Goal: Information Seeking & Learning: Learn about a topic

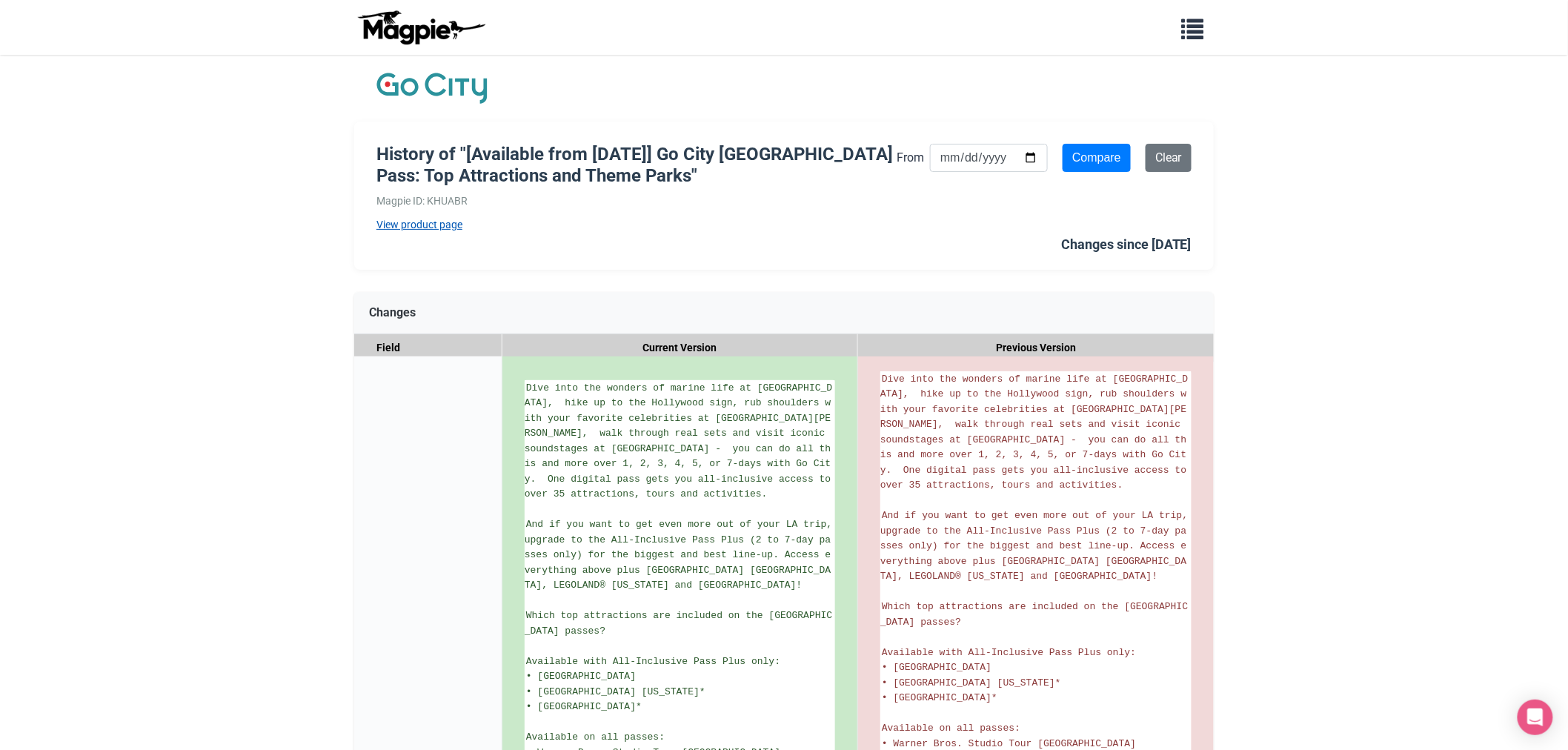
click at [426, 222] on link "View product page" at bounding box center [637, 224] width 520 height 16
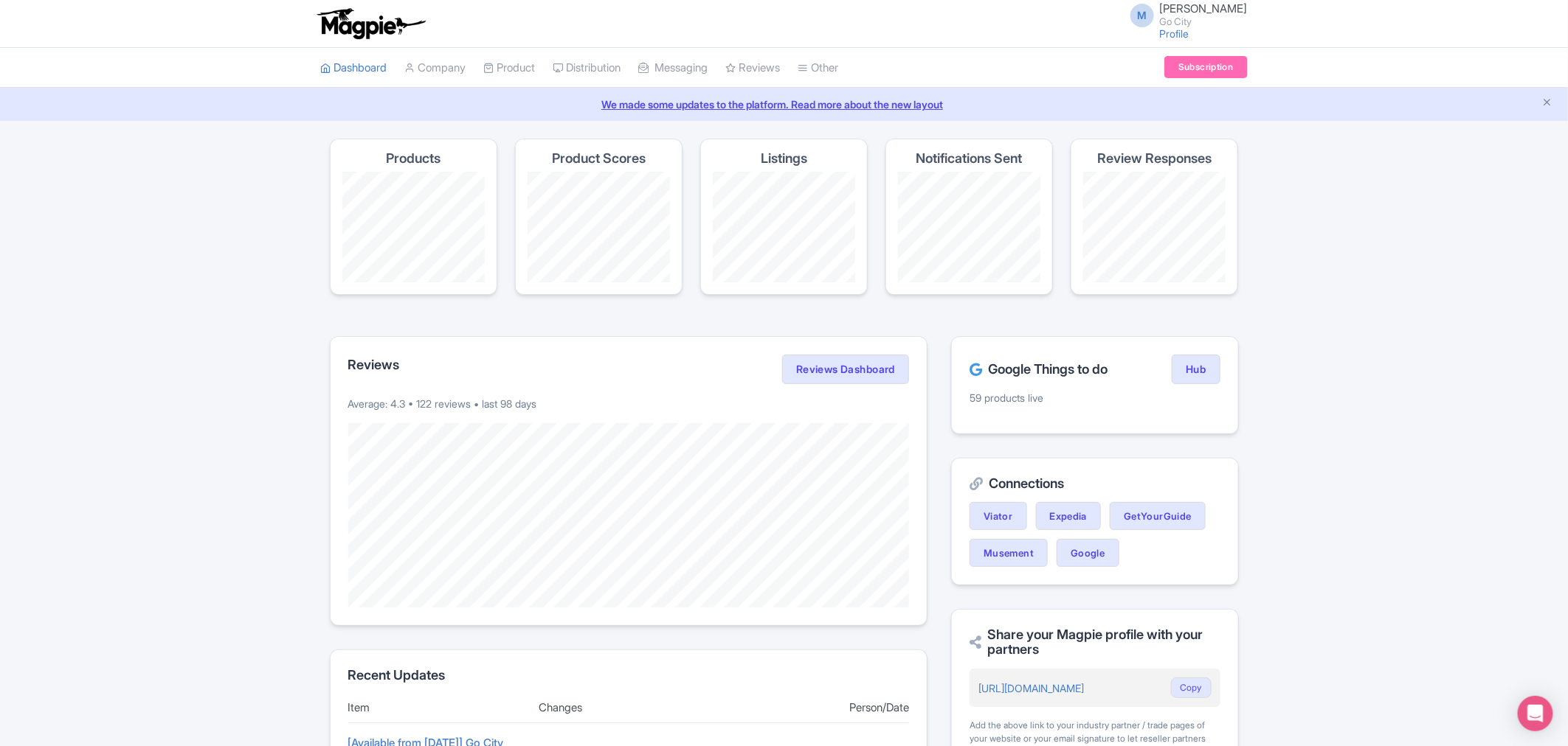
click at [714, 105] on link "We made some updates to the platform. Read more about the new layout" at bounding box center [784, 104] width 1550 height 15
click at [705, 103] on link "Outbox" at bounding box center [727, 105] width 175 height 23
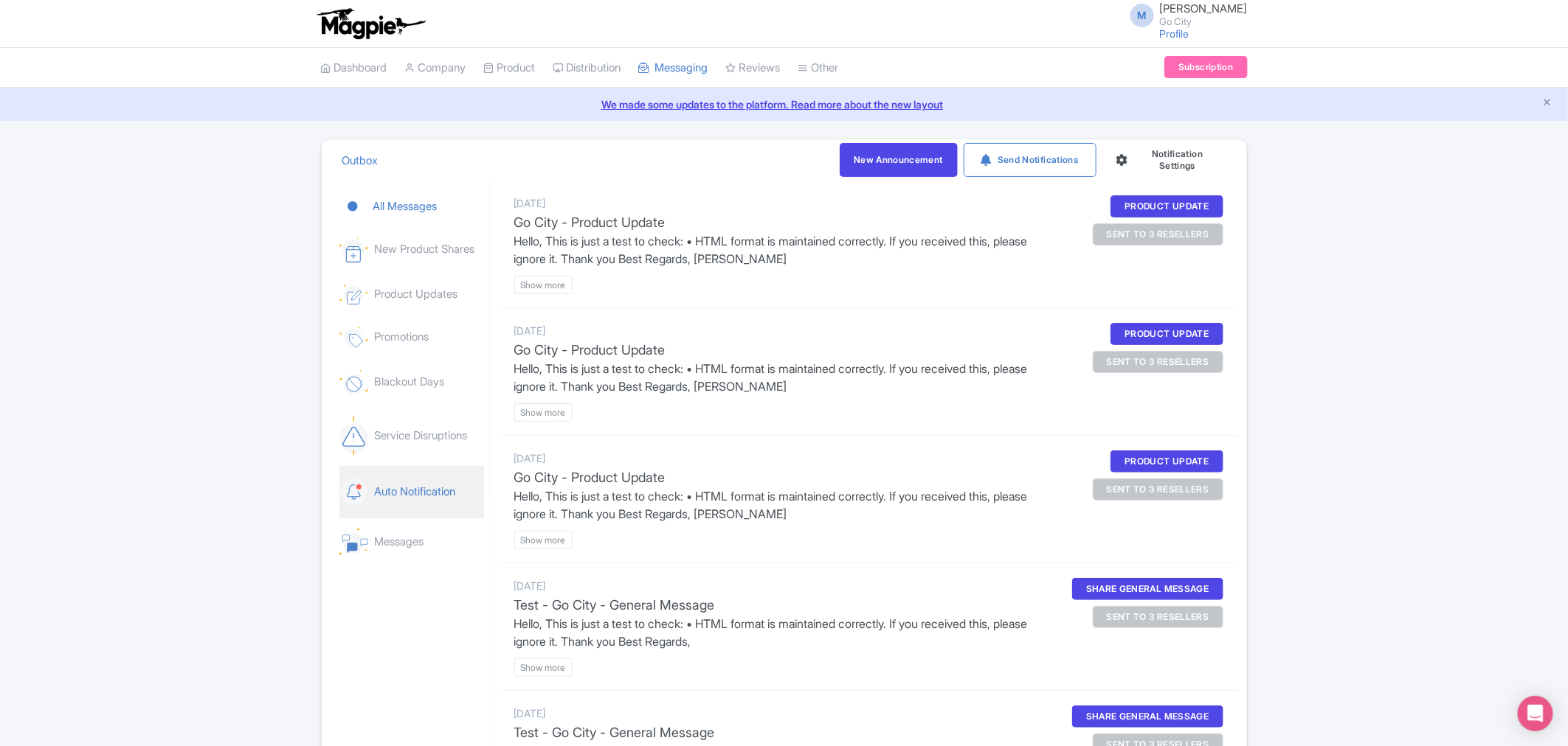
click at [399, 489] on link "Auto Notification" at bounding box center [412, 492] width 144 height 52
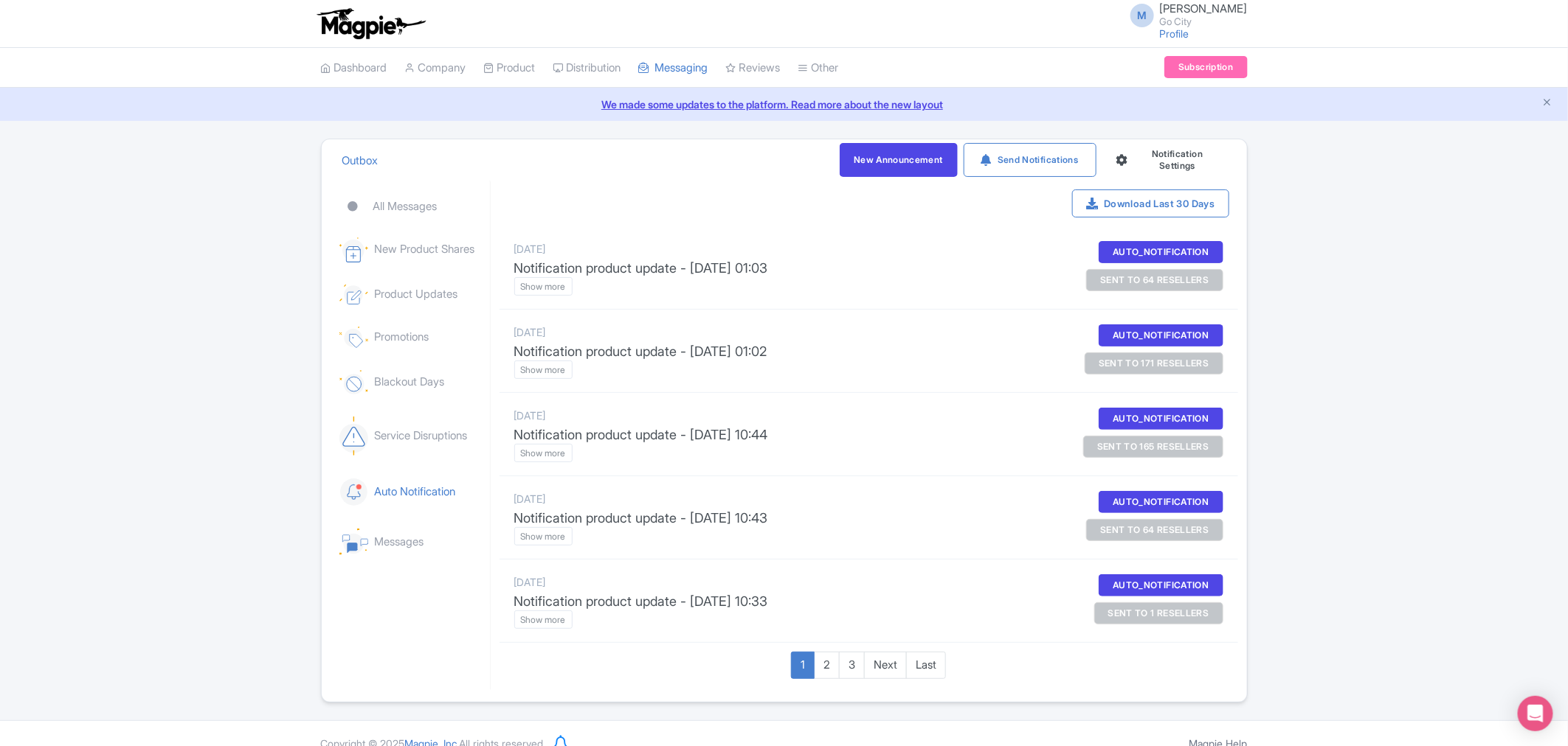
click at [1133, 276] on div "sent to 64 resellers" at bounding box center [1154, 280] width 137 height 22
click at [560, 374] on btn "Show more" at bounding box center [543, 370] width 58 height 18
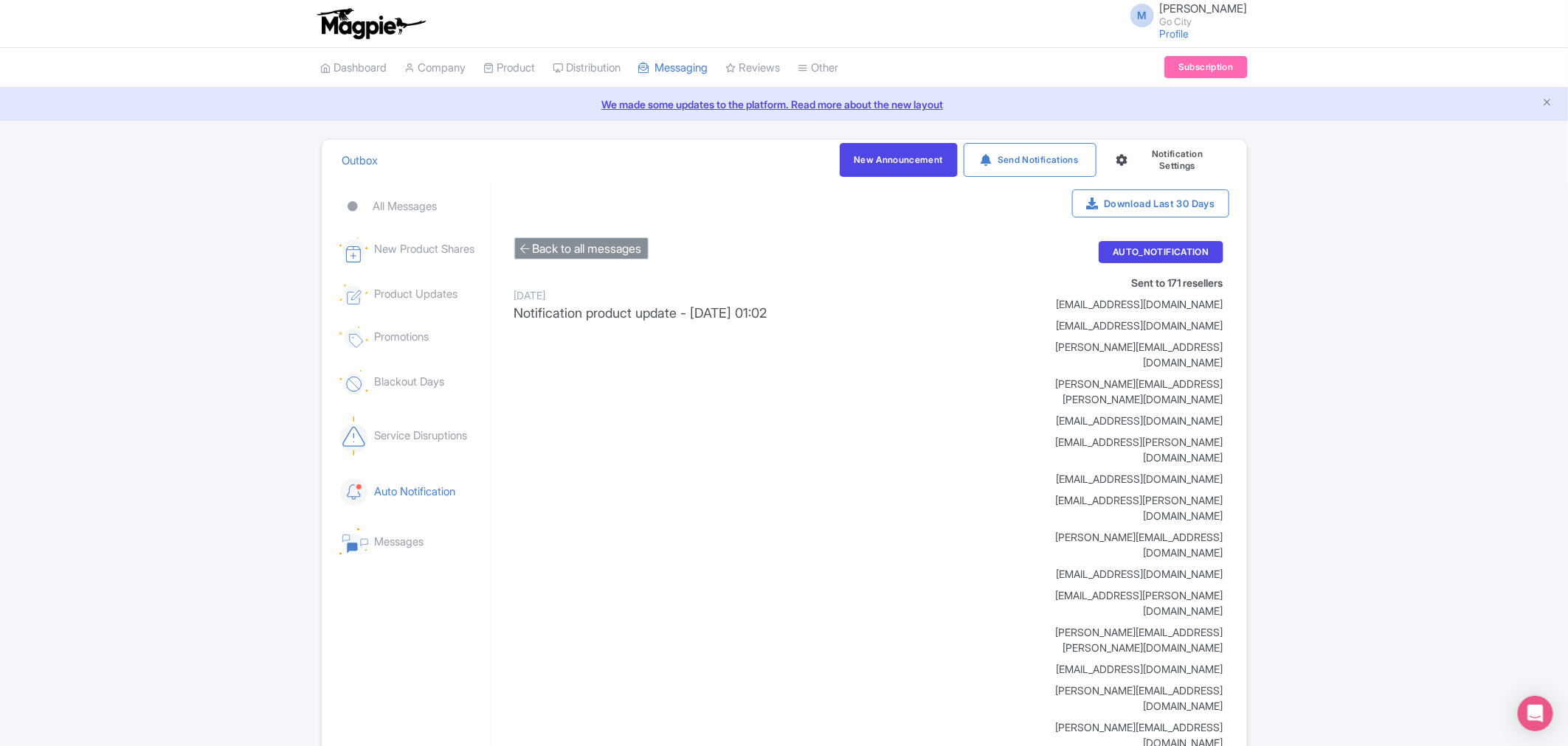
click at [595, 247] on btn "Back to all messages" at bounding box center [581, 248] width 134 height 22
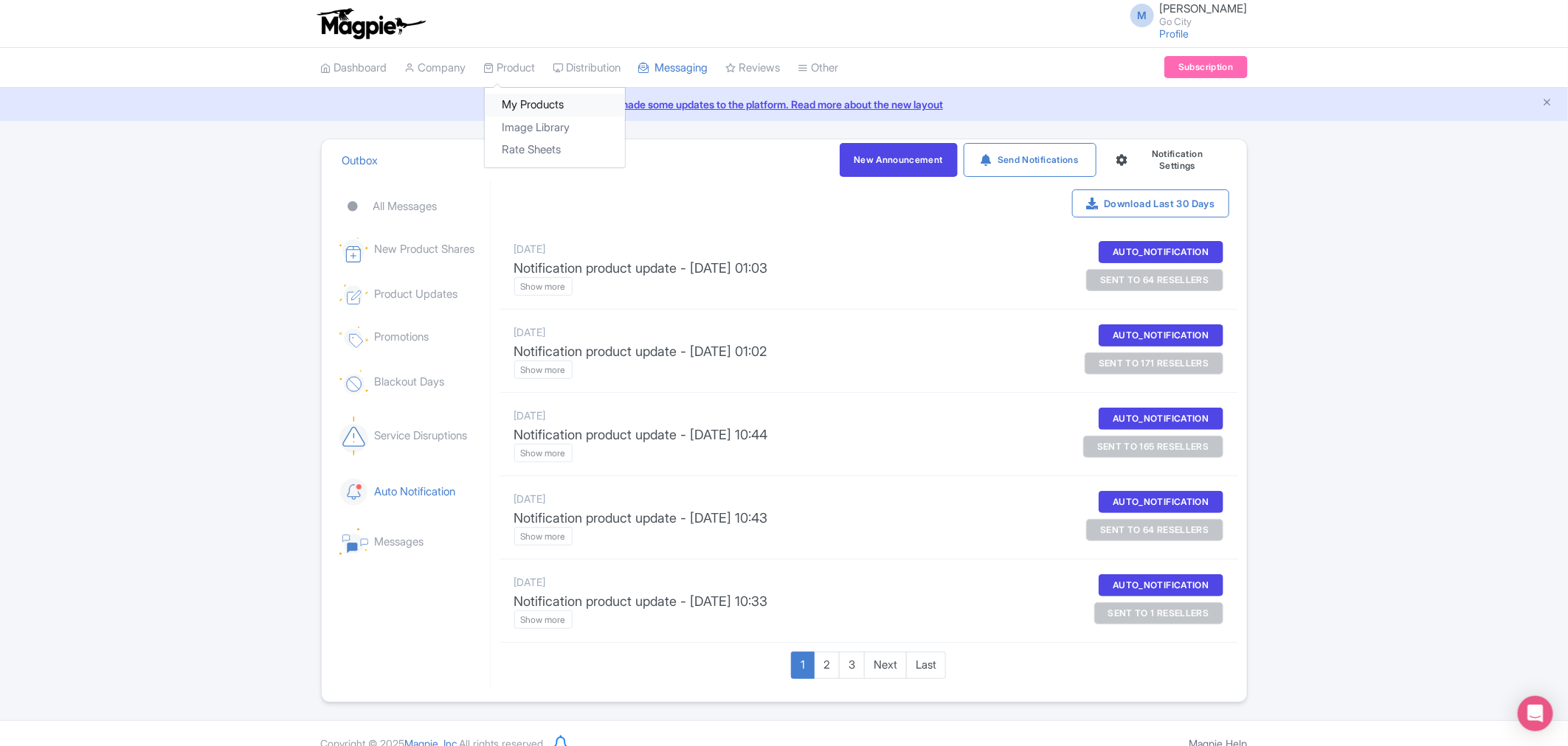
click at [513, 99] on link "My Products" at bounding box center [554, 105] width 140 height 23
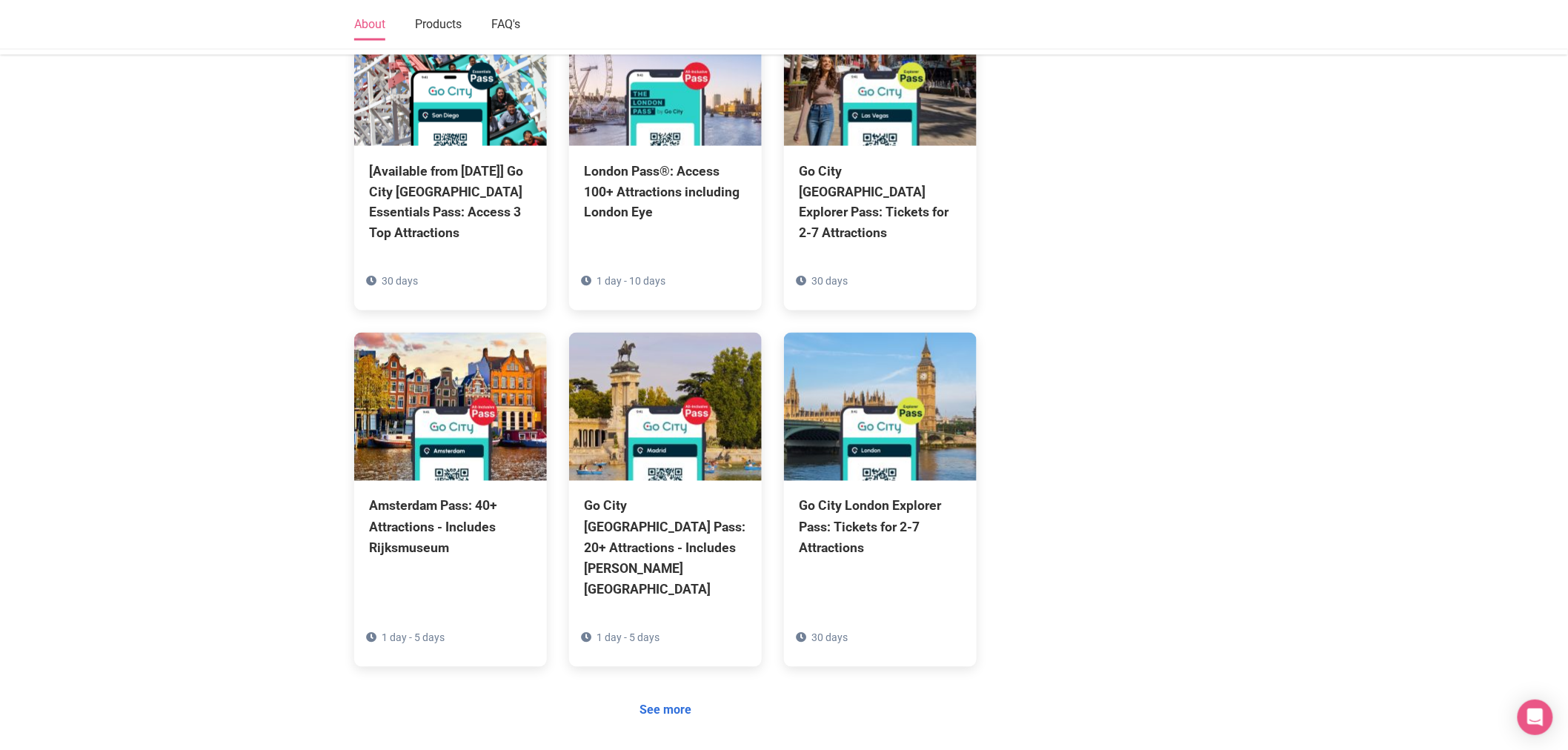
scroll to position [983, 0]
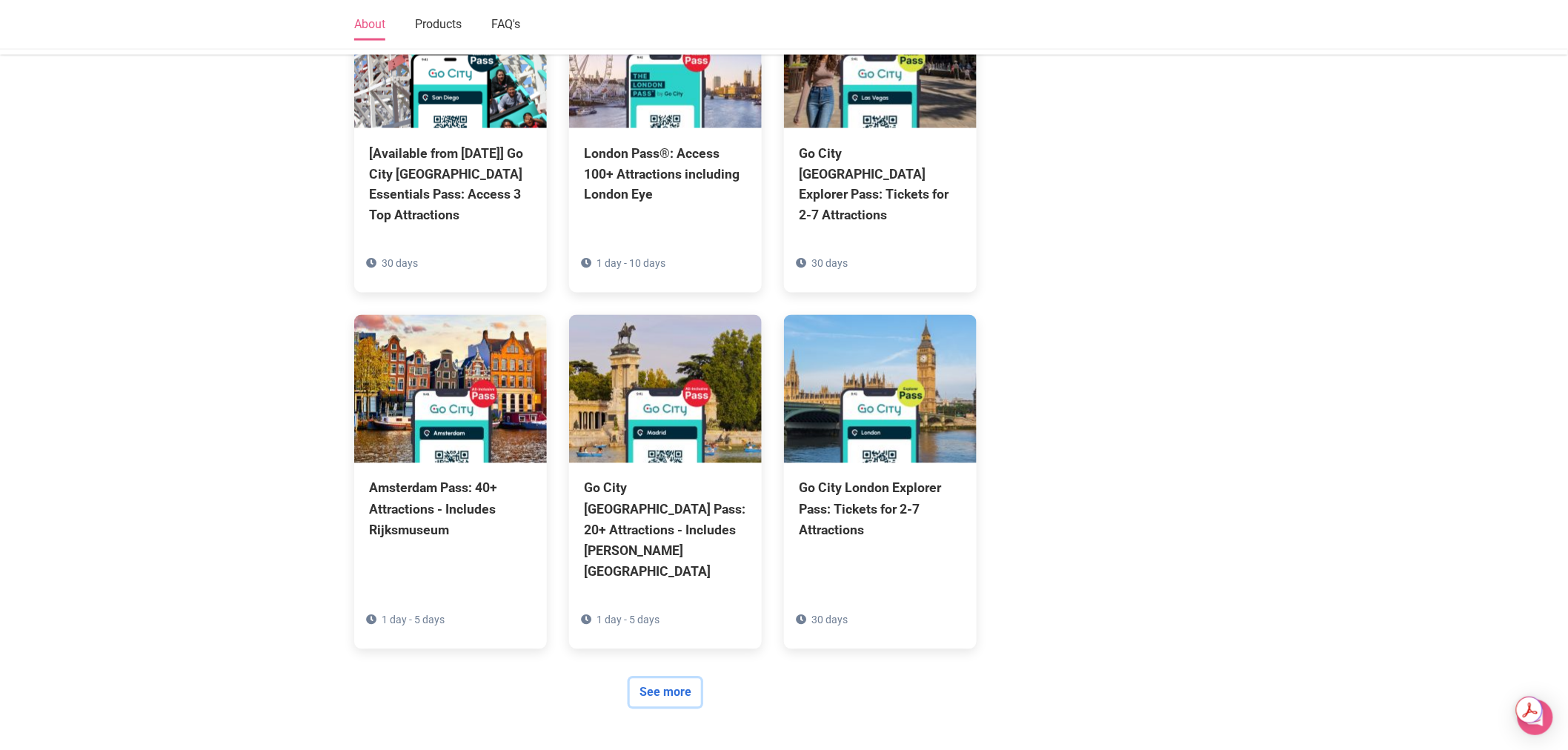
click at [685, 679] on link "See more" at bounding box center [665, 693] width 71 height 28
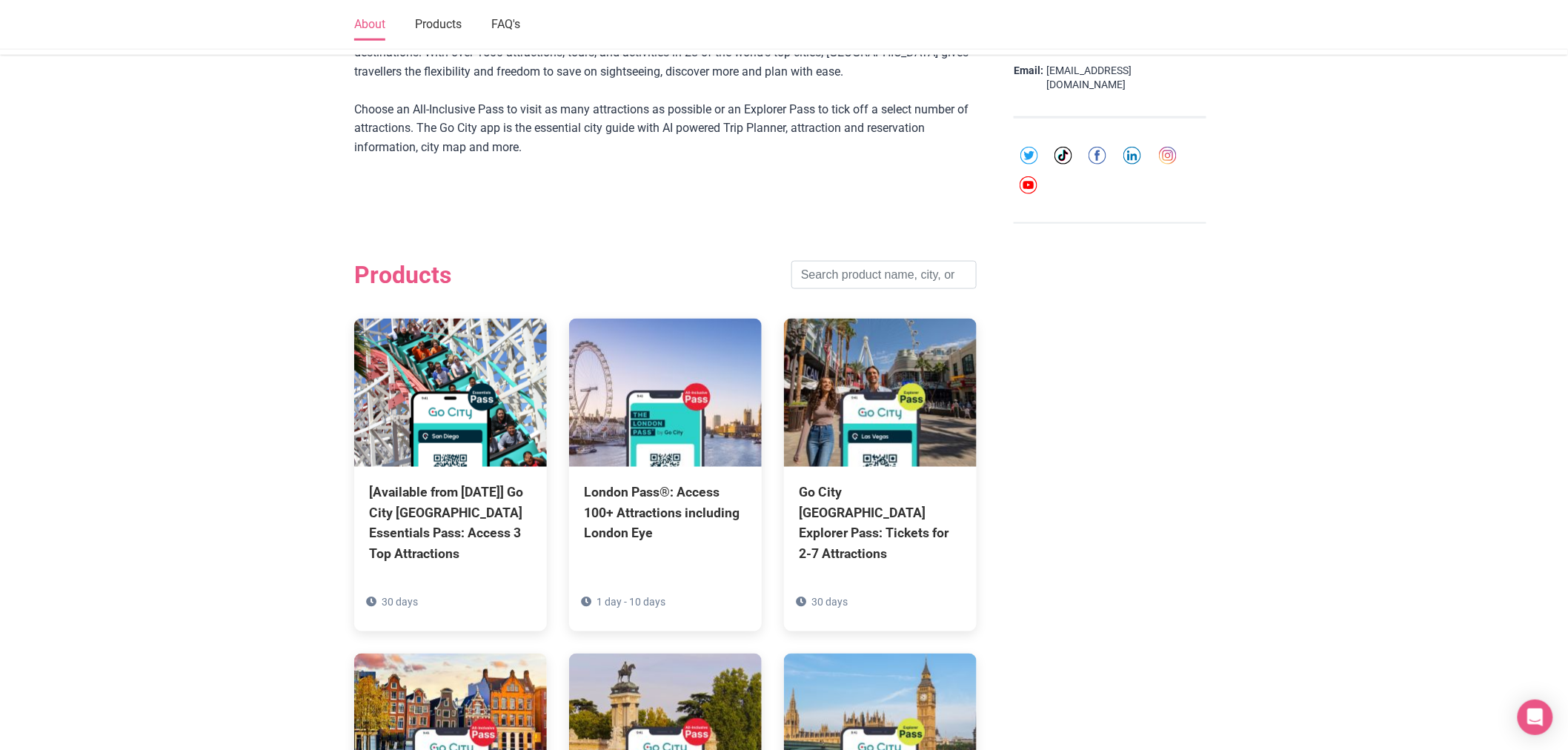
scroll to position [1066, 0]
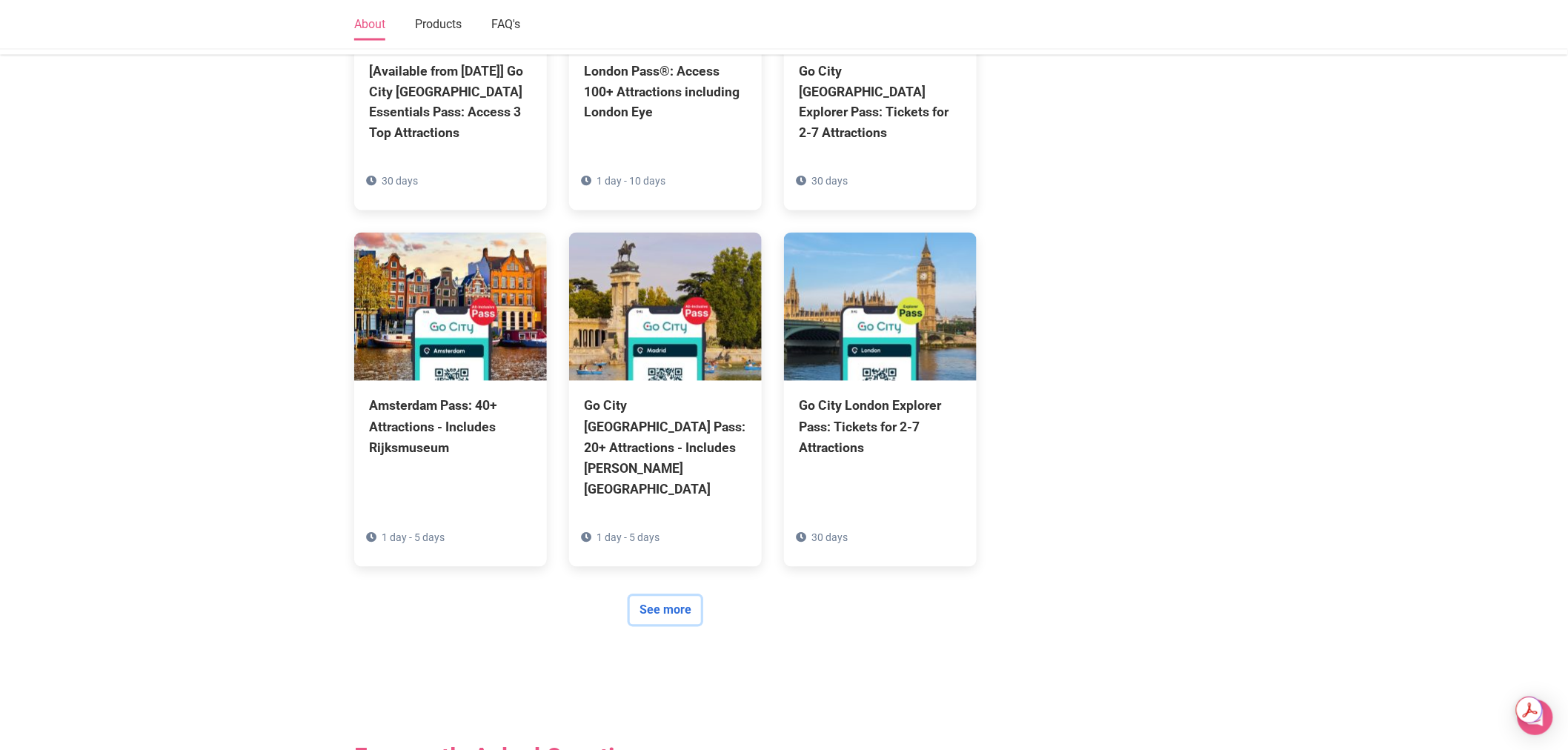
click at [683, 597] on link "See more" at bounding box center [665, 610] width 71 height 28
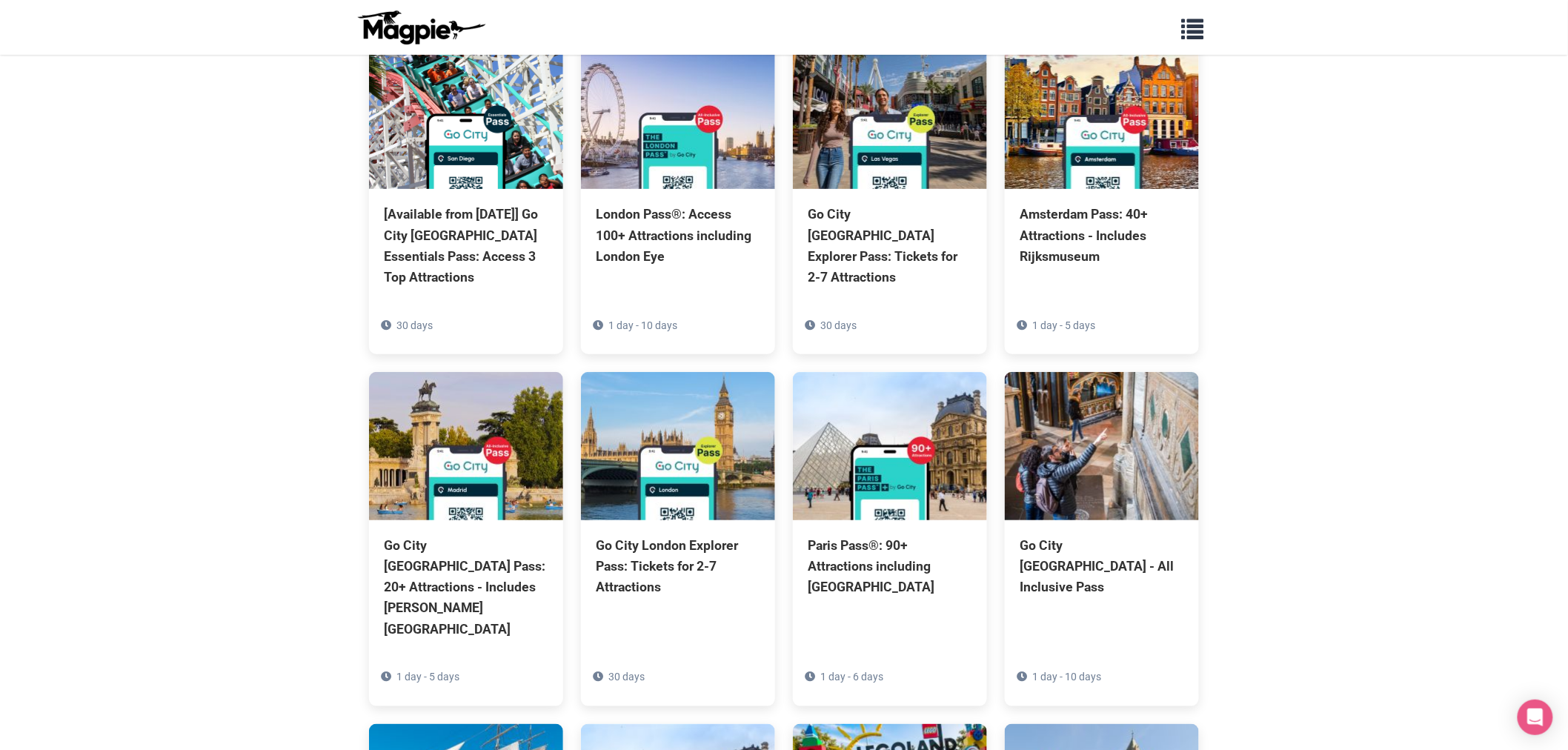
scroll to position [275, 0]
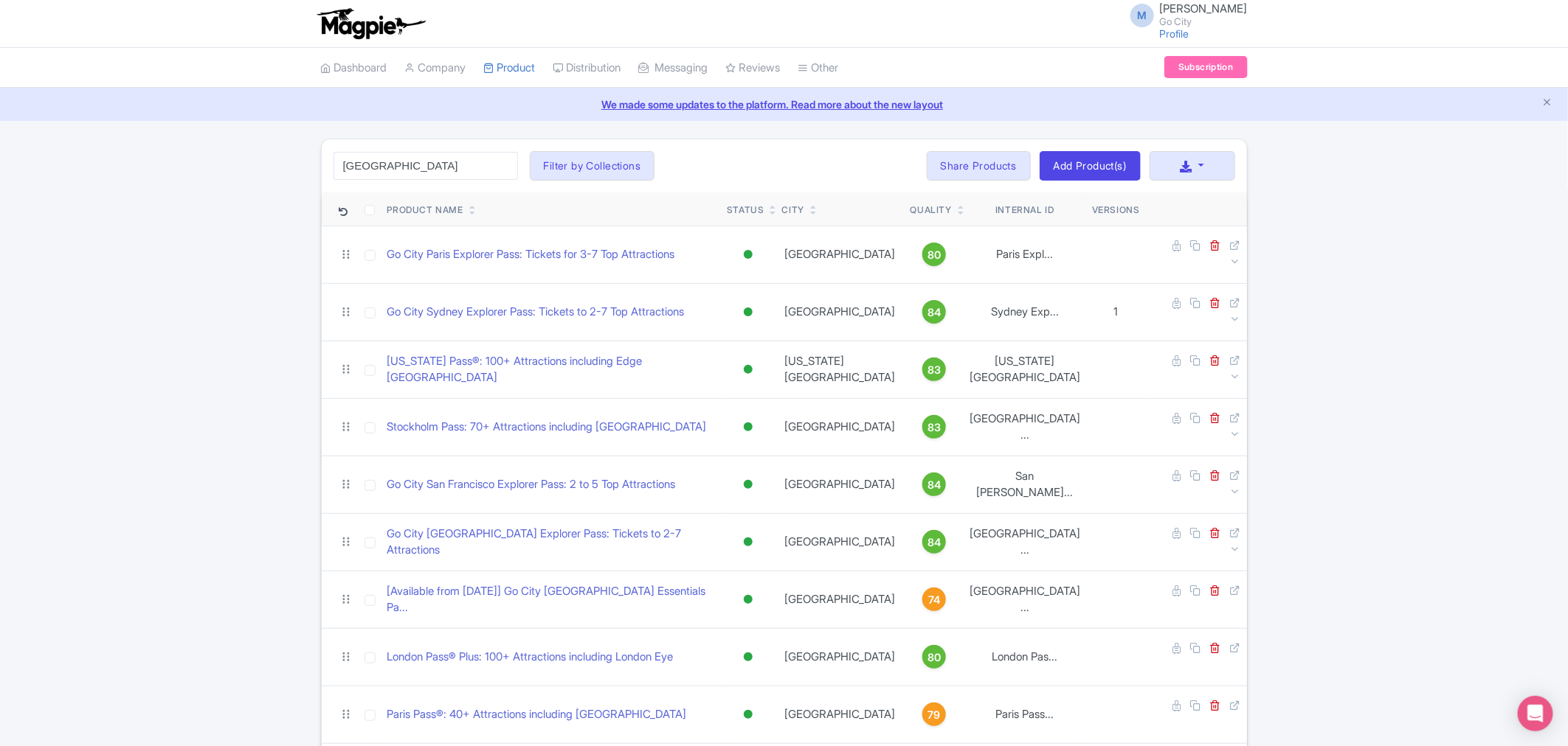
type input "london"
click button "Search" at bounding box center [0, 0] width 0 height 0
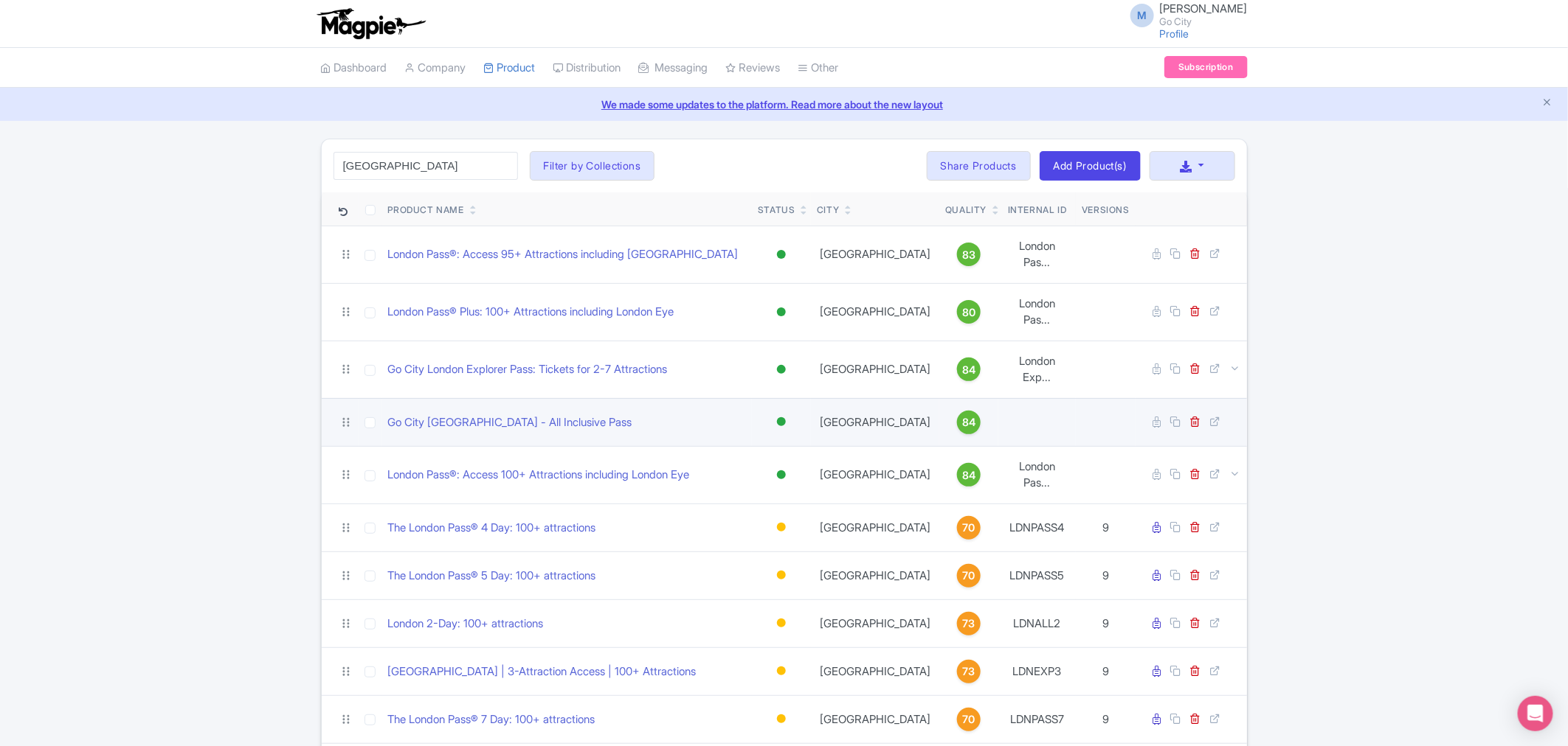
click at [781, 417] on div at bounding box center [781, 422] width 9 height 9
click at [736, 488] on div "Building" at bounding box center [744, 502] width 87 height 27
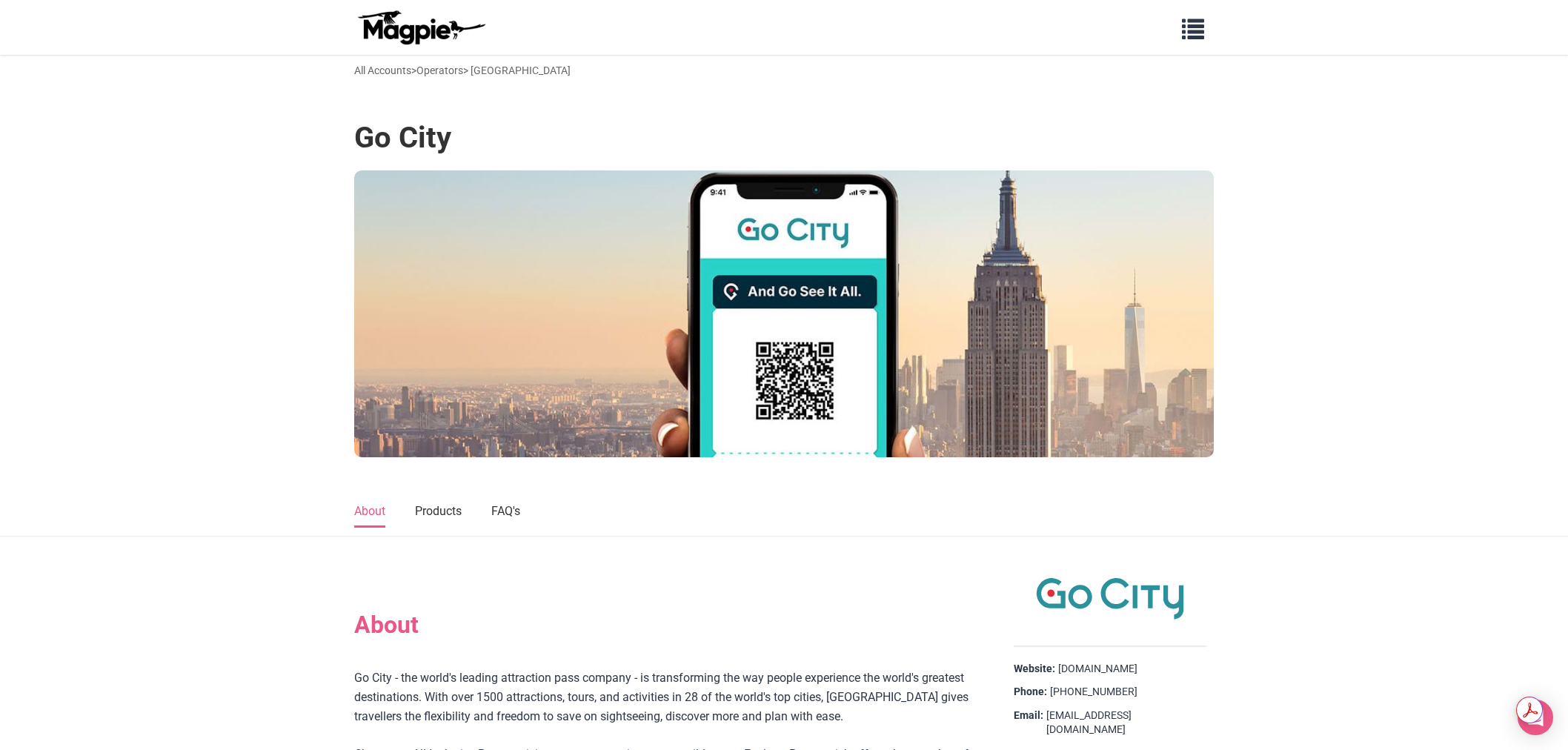
scroll to position [1066, 0]
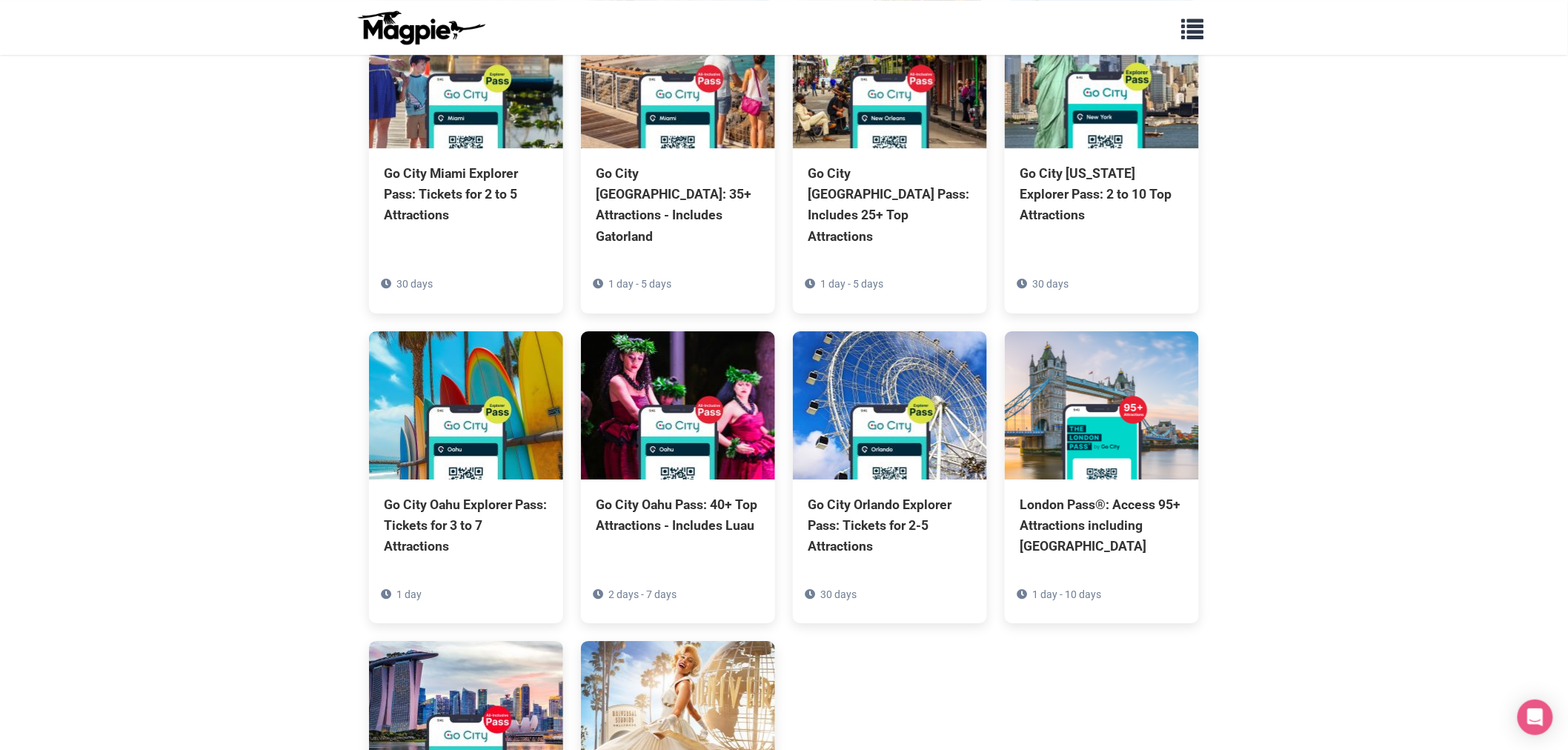
scroll to position [4363, 0]
